Goal: Information Seeking & Learning: Learn about a topic

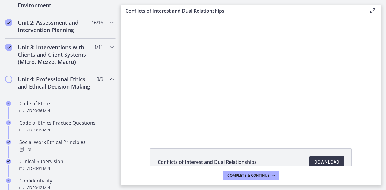
scroll to position [199, 0]
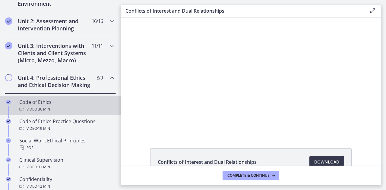
click at [56, 113] on div "Video · 36 min" at bounding box center [66, 109] width 94 height 7
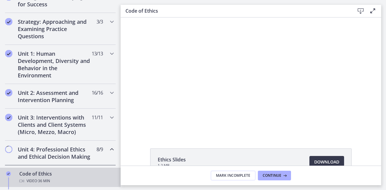
scroll to position [125, 0]
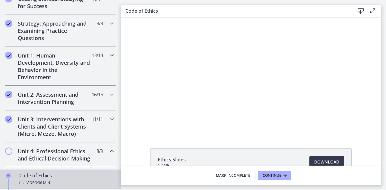
click at [69, 56] on h2 "Unit 1: Human Development, Diversity and Behavior in the Environment" at bounding box center [55, 66] width 74 height 29
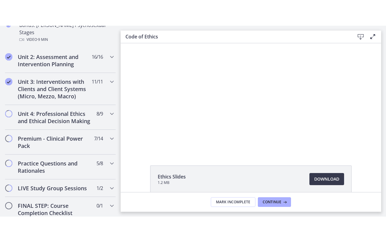
scroll to position [485, 0]
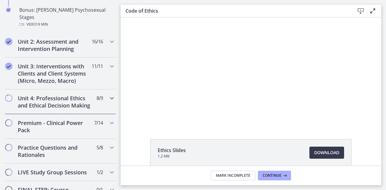
click at [53, 95] on h2 "Unit 4: Professional Ethics and Ethical Decision Making" at bounding box center [55, 102] width 74 height 14
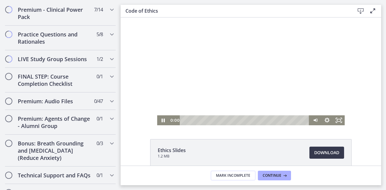
click at [169, 119] on div "0:00 0:00" at bounding box center [239, 121] width 141 height 10
click at [338, 120] on rect "Fullscreen" at bounding box center [340, 121] width 4 height 2
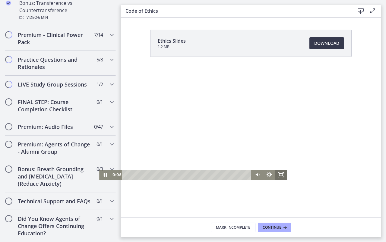
scroll to position [471, 0]
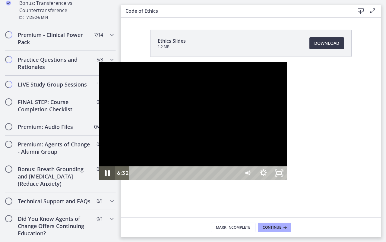
click at [98, 181] on icon "Pause" at bounding box center [107, 173] width 19 height 16
click at [100, 179] on icon "Play Video" at bounding box center [108, 172] width 16 height 13
